Goal: Information Seeking & Learning: Learn about a topic

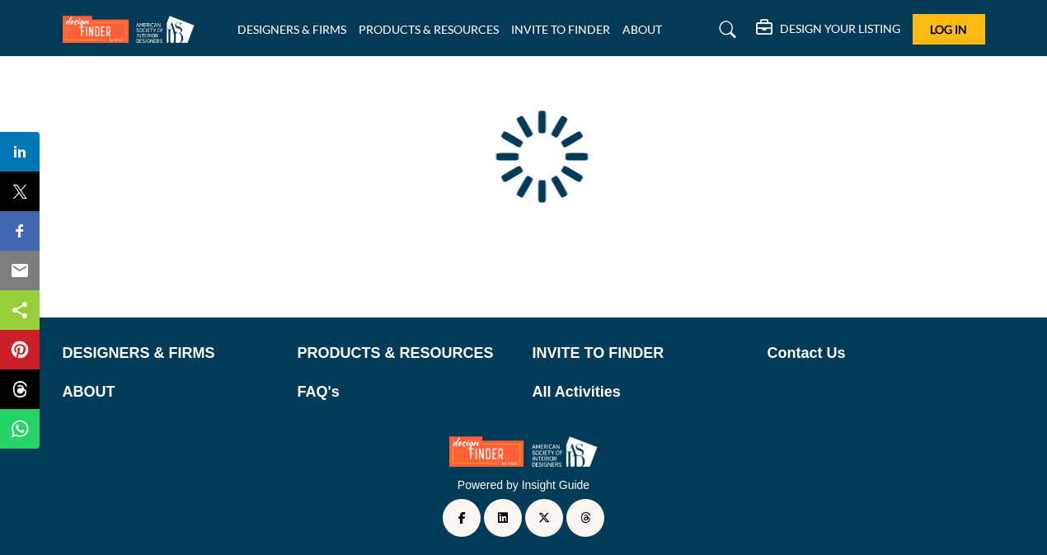
scroll to position [176, 0]
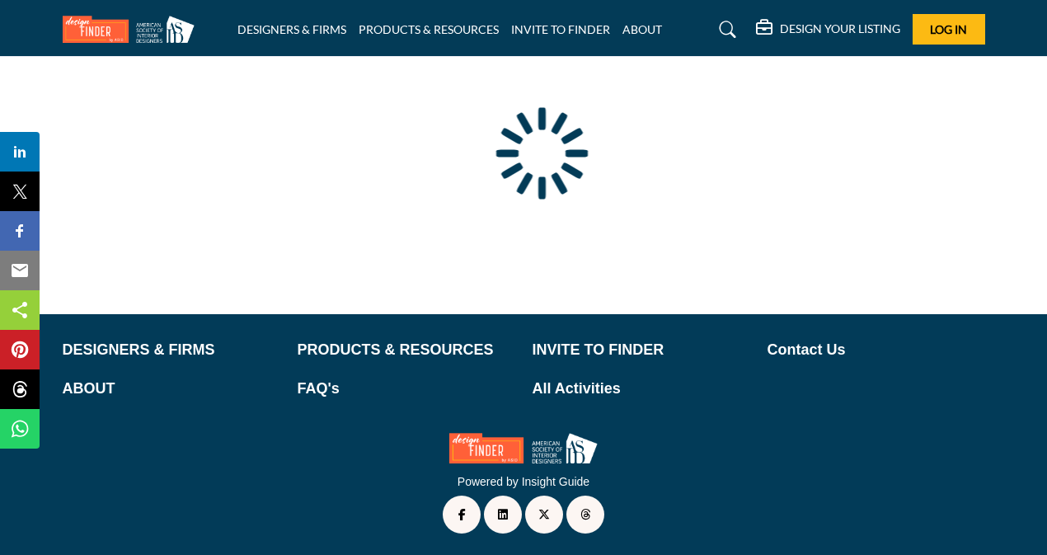
type input "**********"
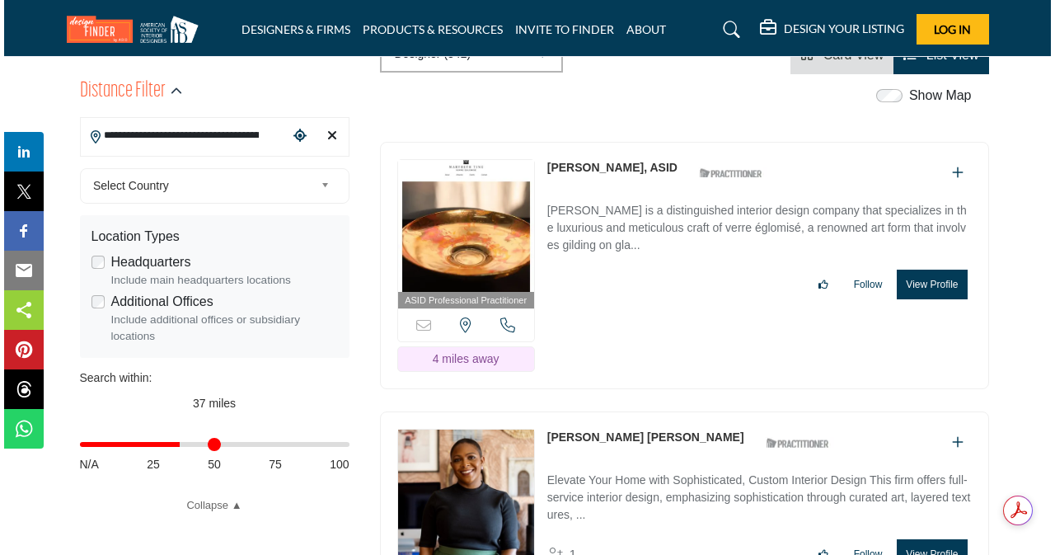
scroll to position [0, 0]
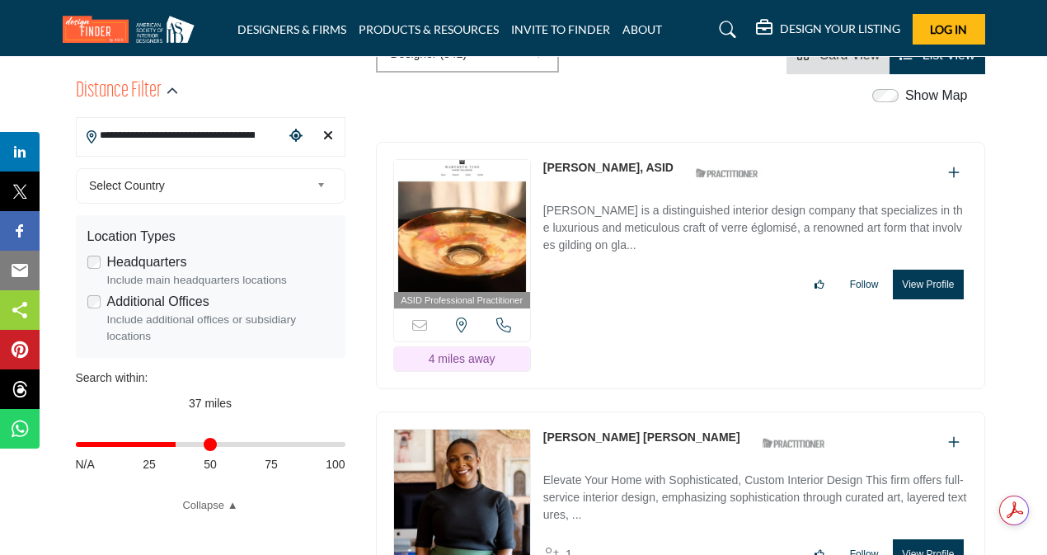
click at [931, 286] on button "View Profile" at bounding box center [928, 285] width 70 height 30
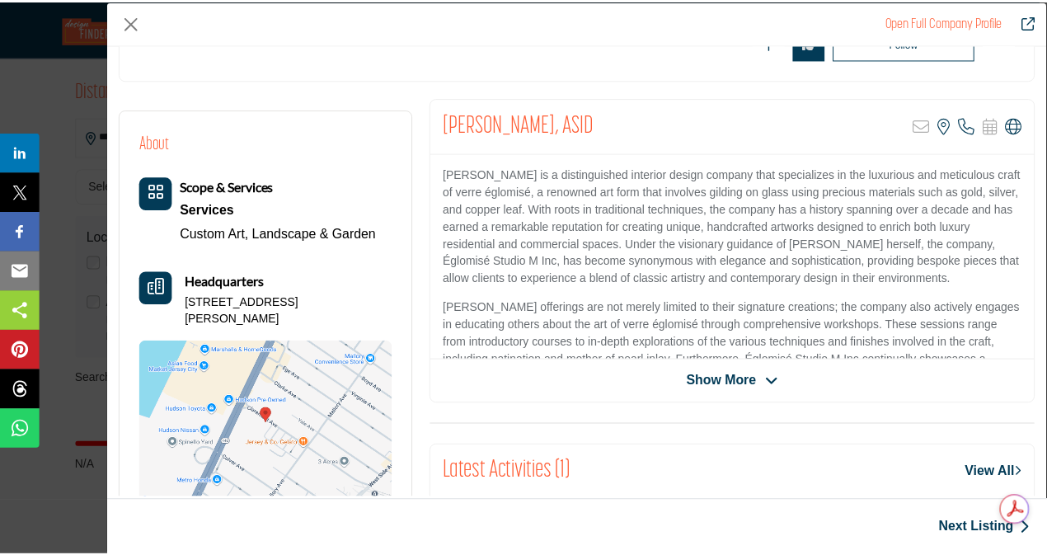
scroll to position [265, 0]
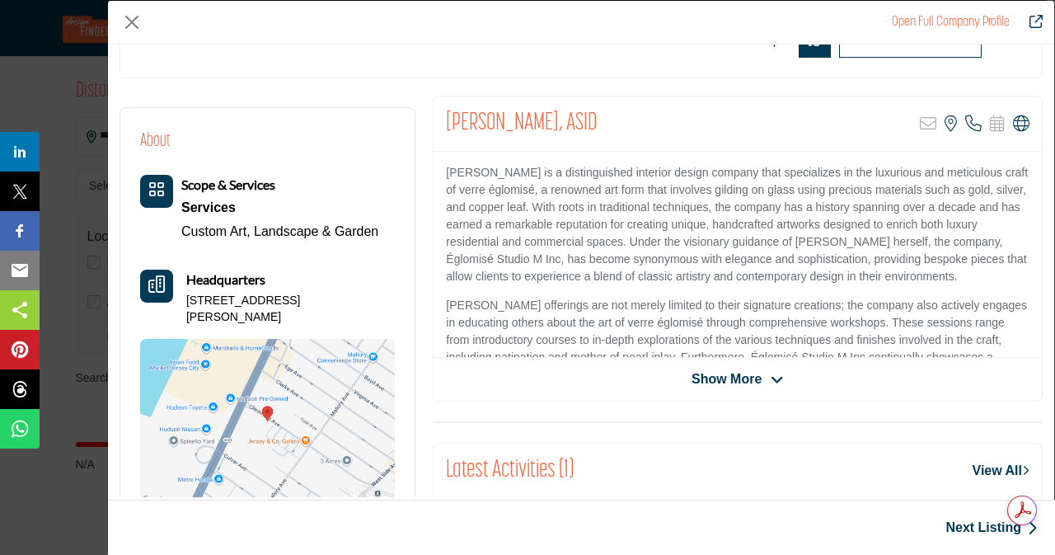
click at [771, 375] on icon "Company Data Modal" at bounding box center [777, 380] width 13 height 15
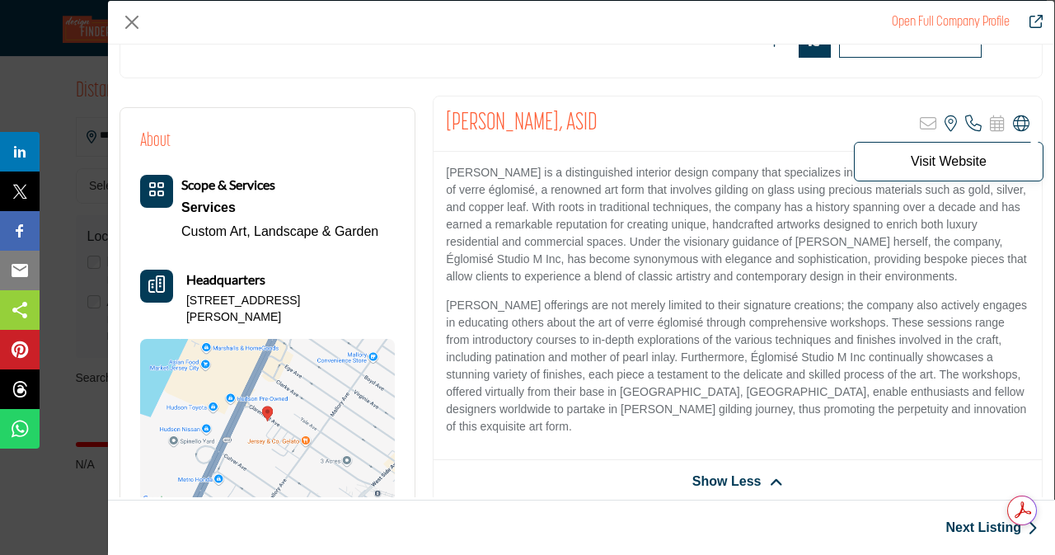
click at [1015, 125] on icon "Company Data Modal" at bounding box center [1021, 123] width 16 height 16
click at [134, 14] on button "Close" at bounding box center [132, 22] width 25 height 25
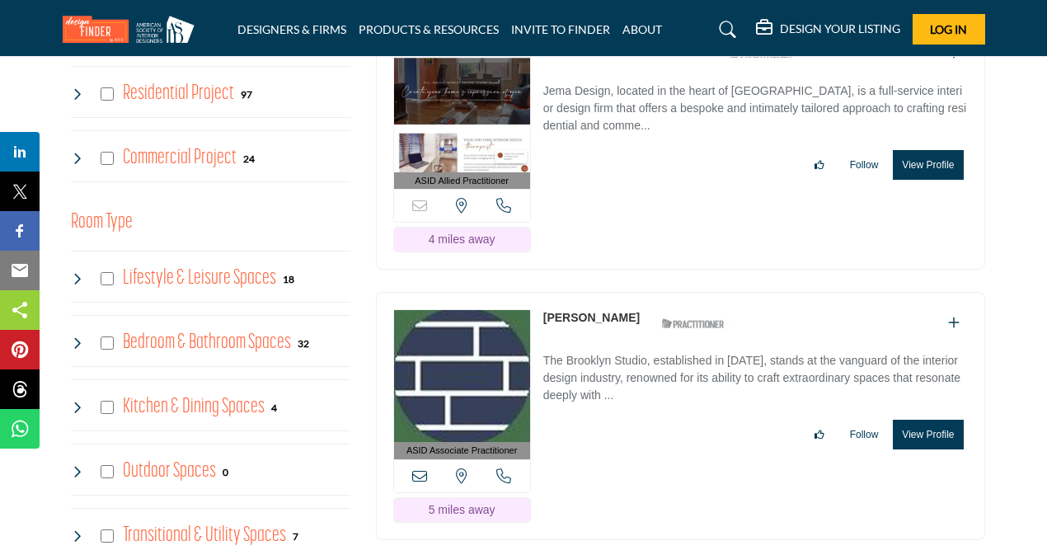
scroll to position [0, 0]
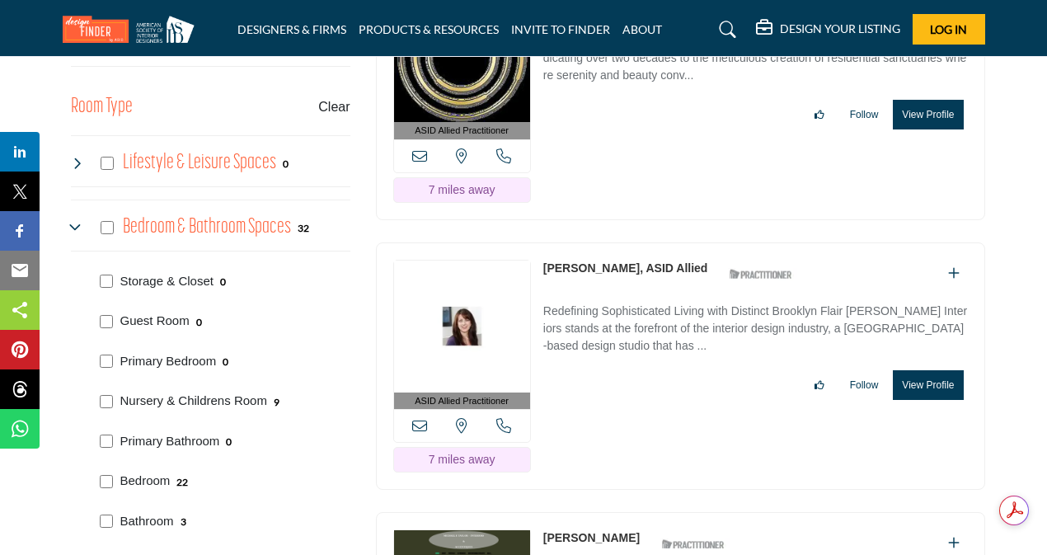
scroll to position [1187, 0]
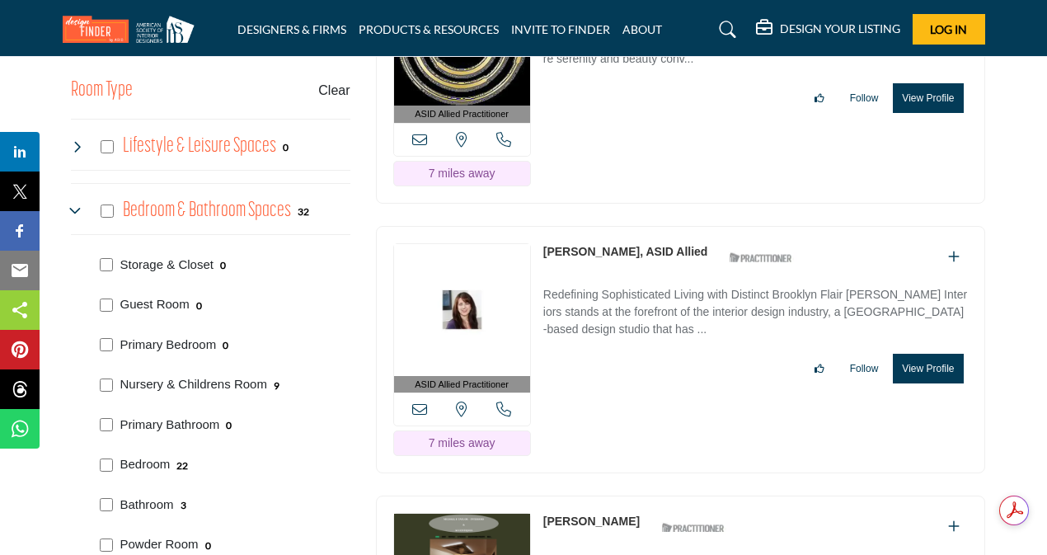
click at [74, 208] on icon at bounding box center [77, 210] width 13 height 13
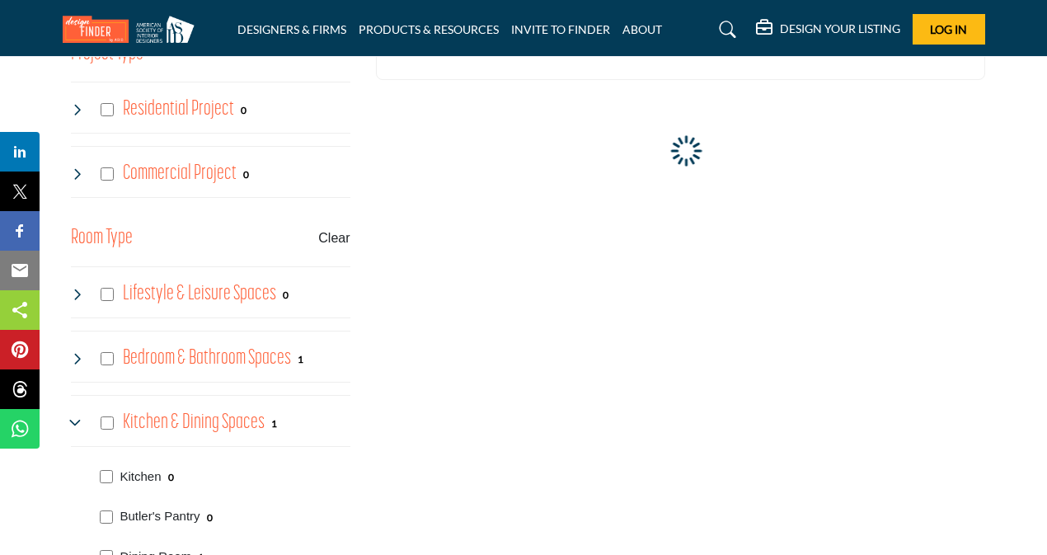
scroll to position [1121, 0]
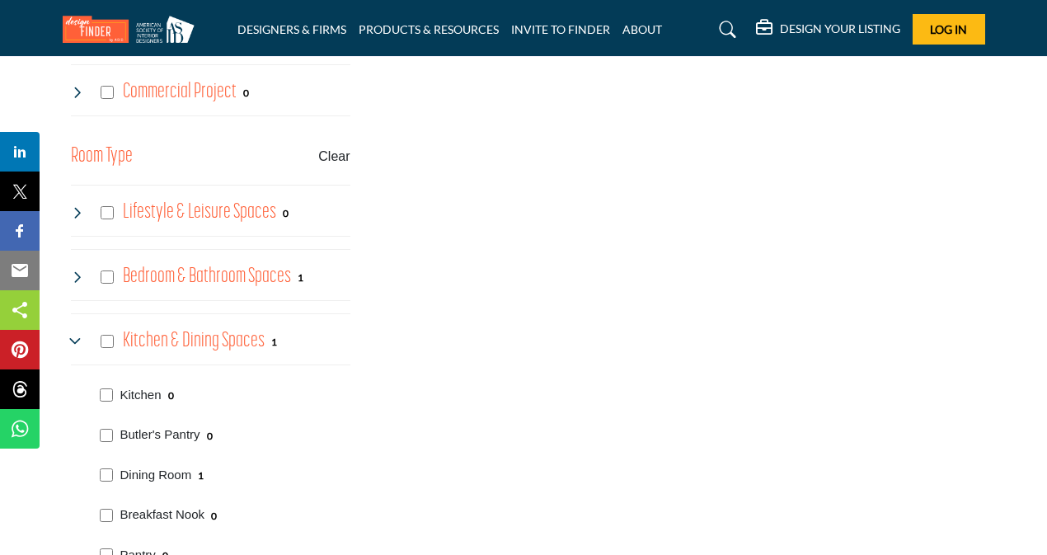
click at [77, 335] on icon at bounding box center [77, 341] width 13 height 13
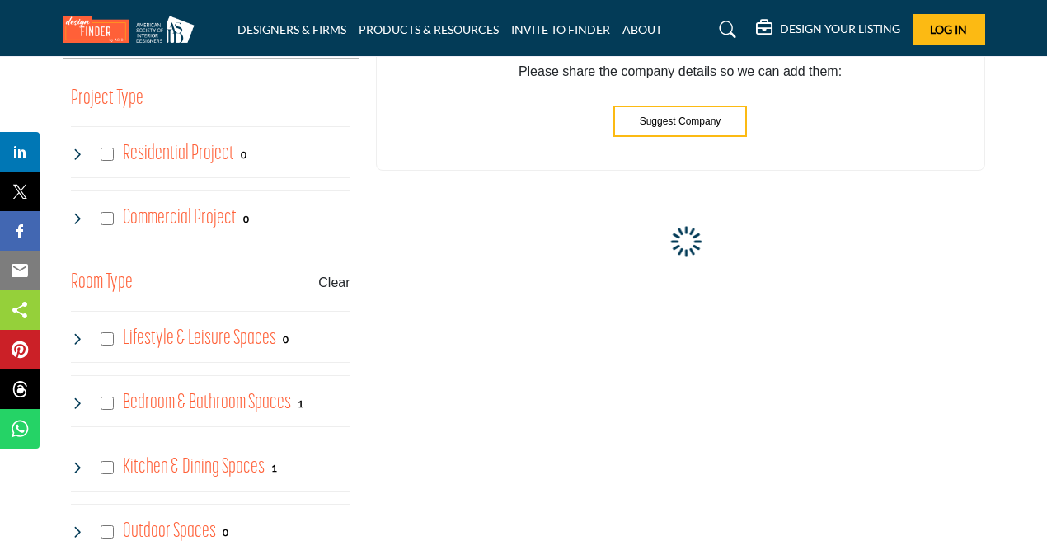
scroll to position [989, 0]
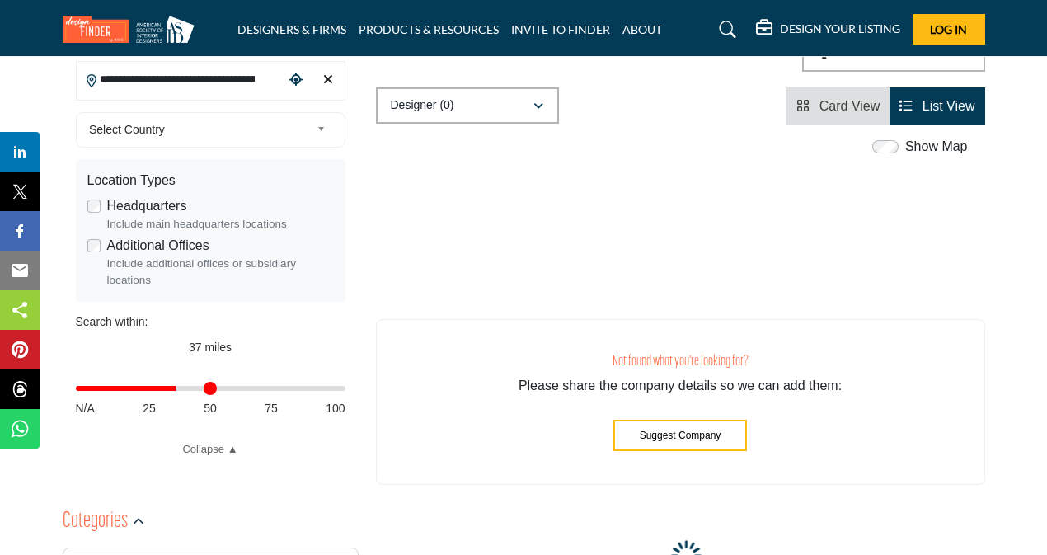
scroll to position [99, 0]
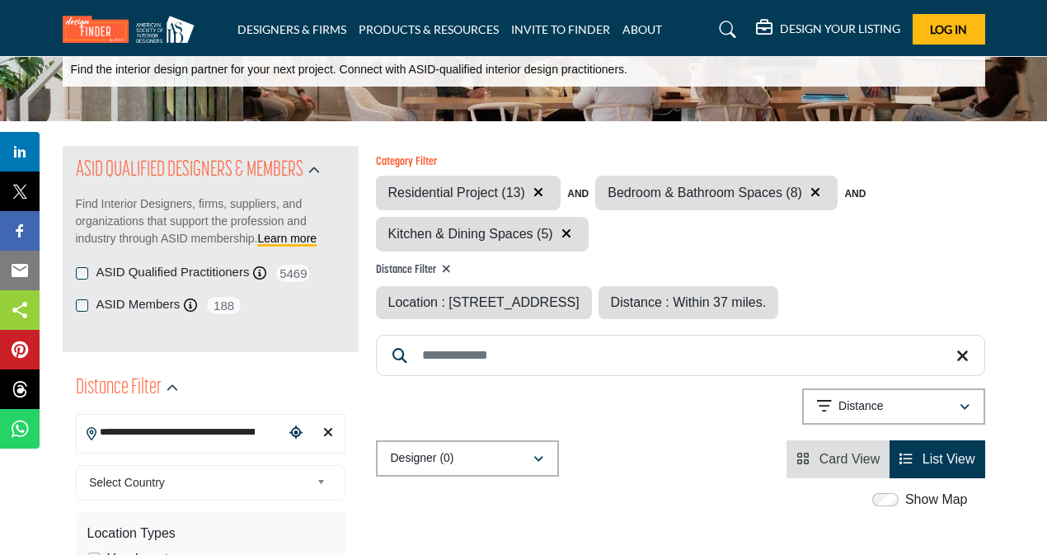
click at [569, 234] on icon "button" at bounding box center [566, 233] width 10 height 13
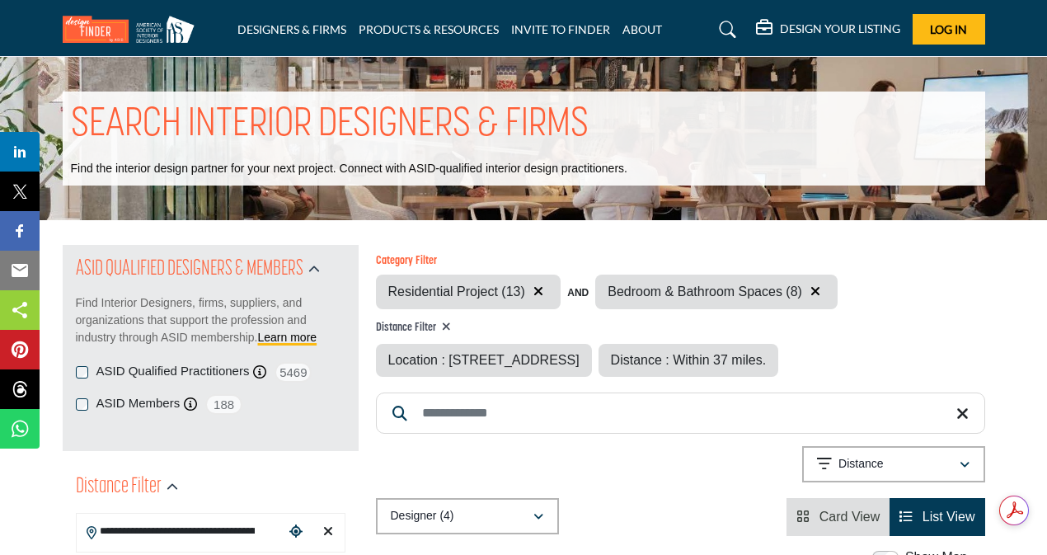
click at [536, 288] on icon "button" at bounding box center [538, 290] width 10 height 13
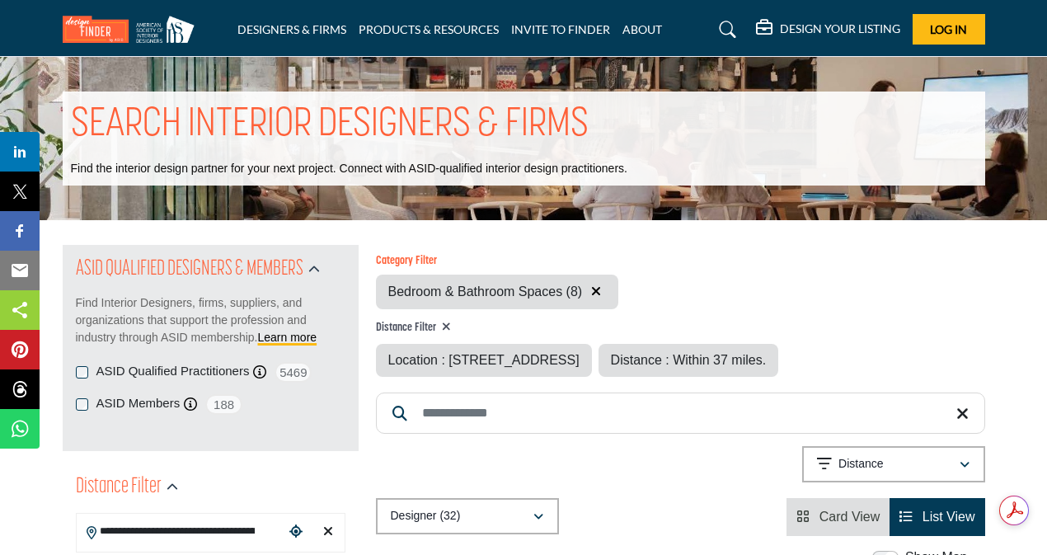
click at [596, 286] on icon "button" at bounding box center [596, 290] width 10 height 13
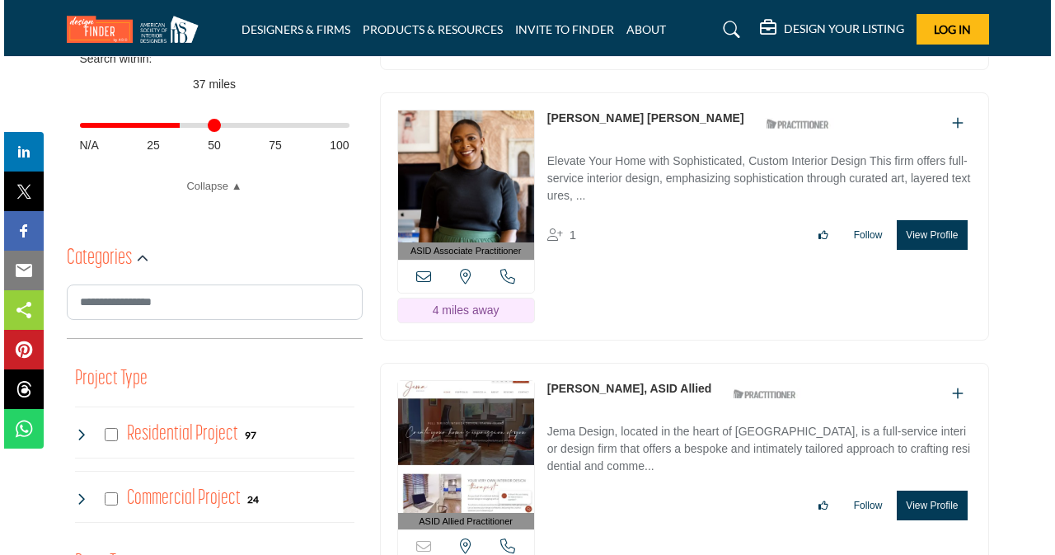
scroll to position [725, 0]
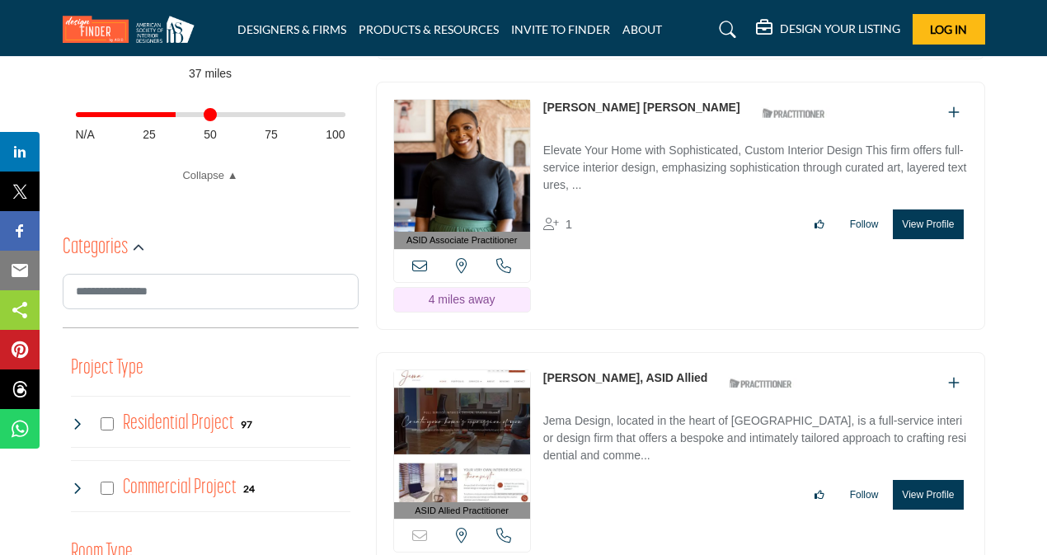
click at [926, 220] on button "View Profile" at bounding box center [928, 224] width 70 height 30
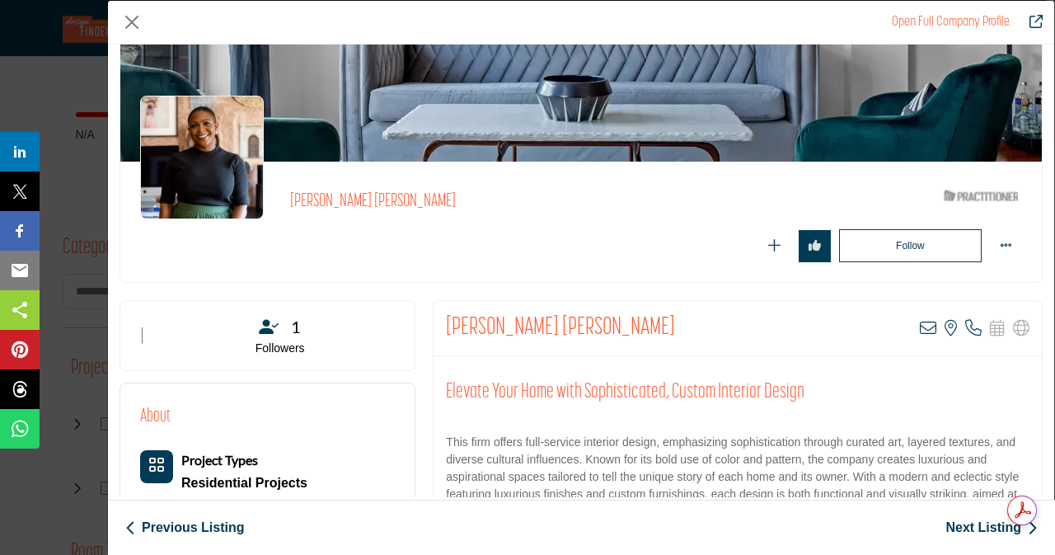
scroll to position [40, 0]
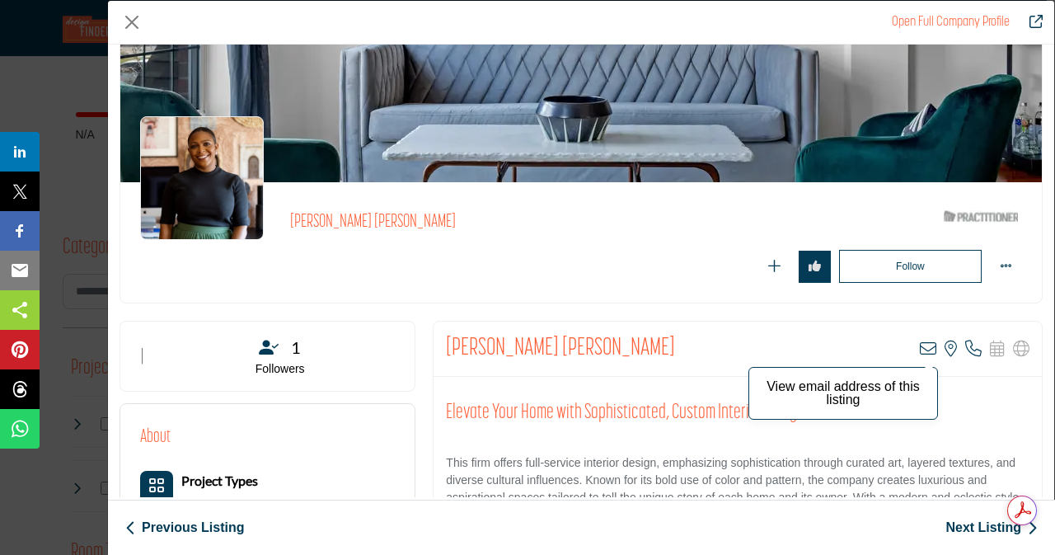
click at [920, 346] on icon "Company Data Modal" at bounding box center [928, 348] width 16 height 16
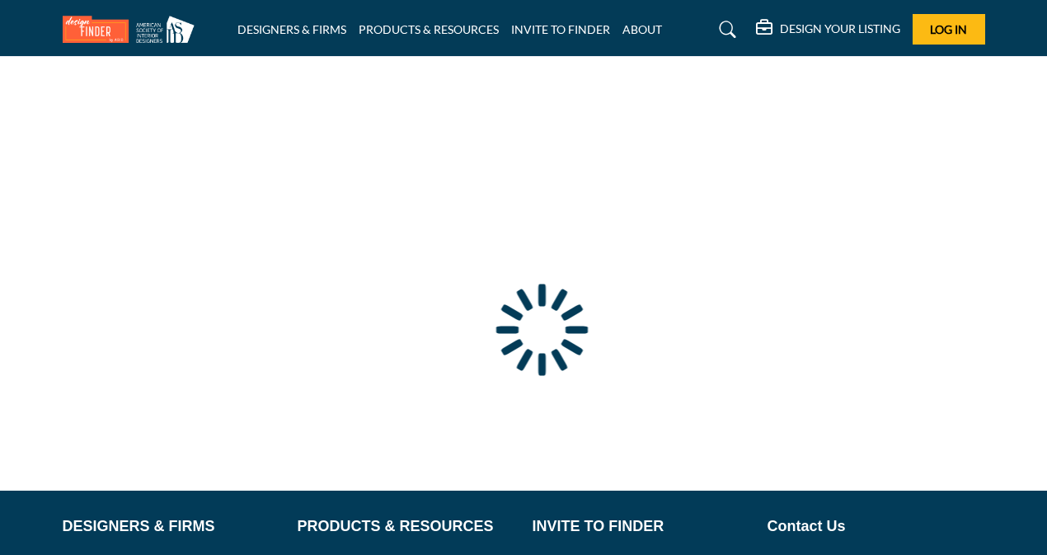
type input "**********"
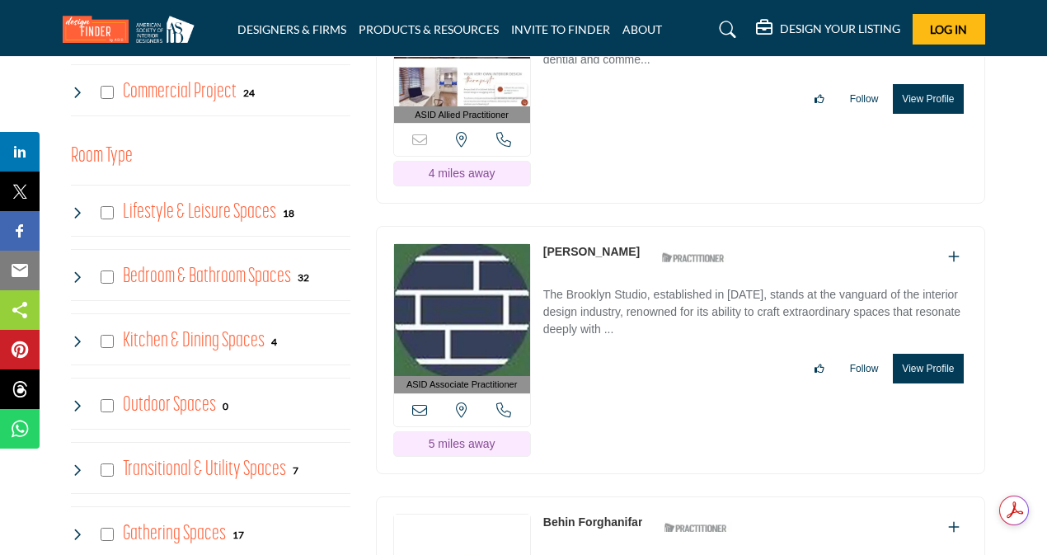
click at [941, 354] on button "View Profile" at bounding box center [928, 369] width 70 height 30
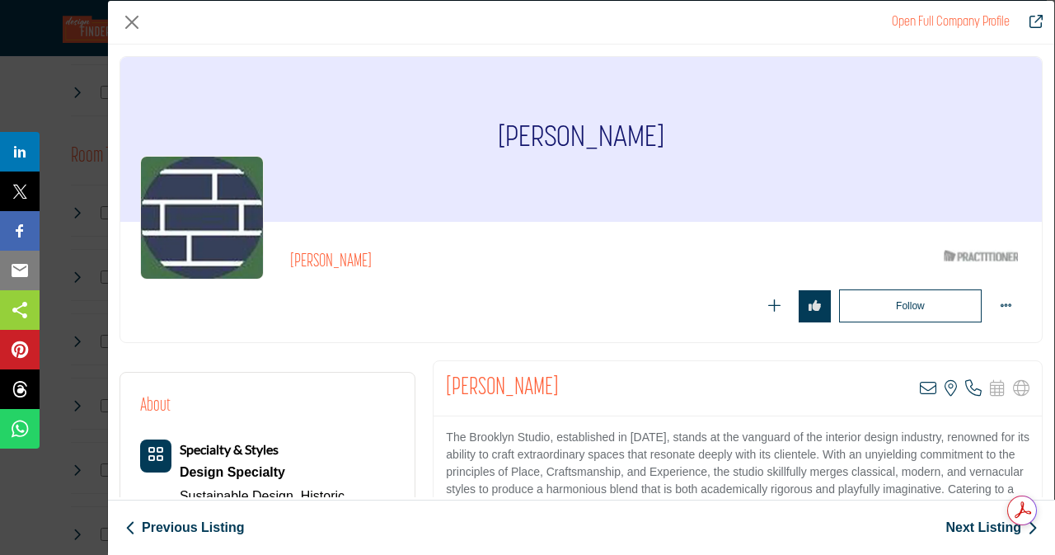
click at [1046, 190] on div "Open Full Company Profile Cheryl Settino Mosher ASID Qualified Practitioner who…" at bounding box center [581, 277] width 948 height 555
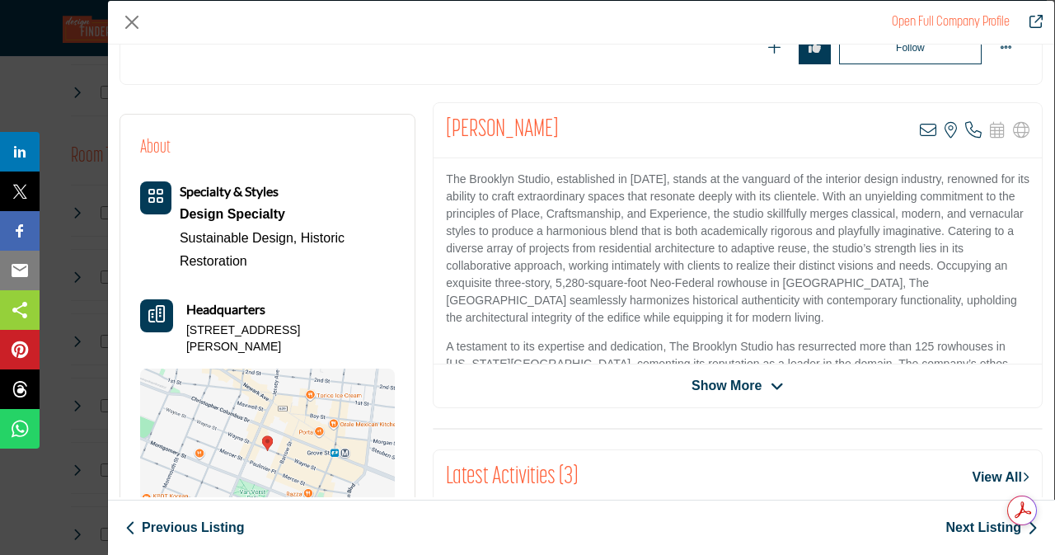
scroll to position [275, 0]
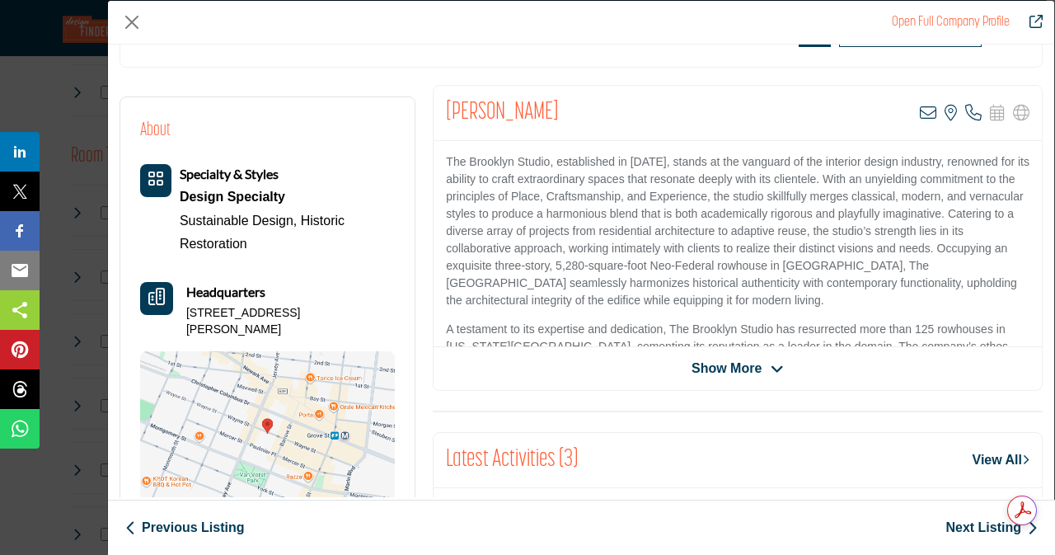
click at [774, 362] on icon "Company Data Modal" at bounding box center [777, 369] width 13 height 15
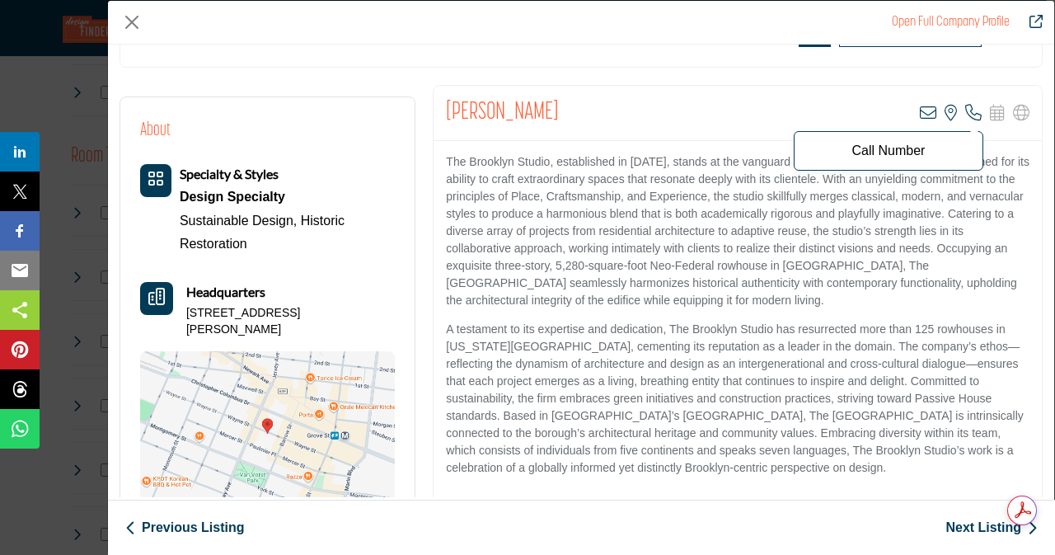
click at [965, 112] on icon "Company Data Modal" at bounding box center [973, 113] width 16 height 16
